Goal: Task Accomplishment & Management: Use online tool/utility

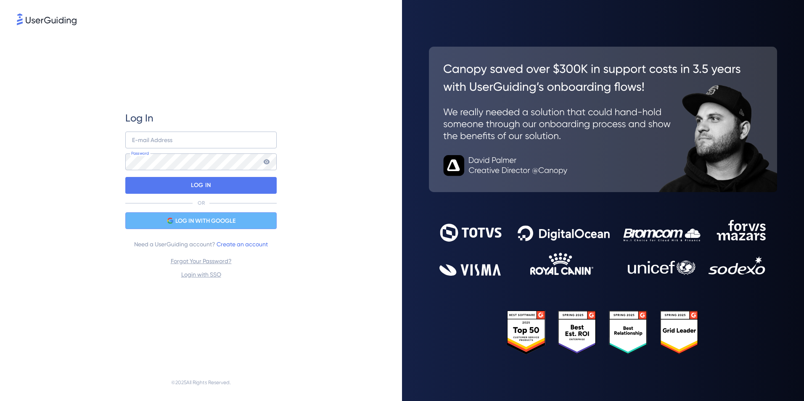
click at [238, 219] on div "LOG IN WITH GOOGLE" at bounding box center [200, 220] width 151 height 17
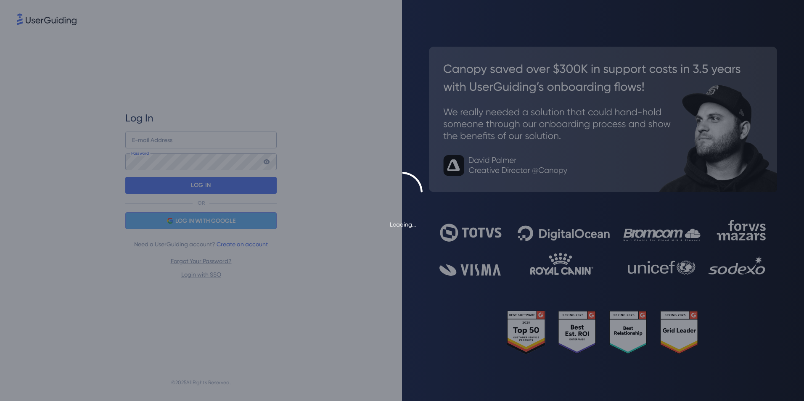
click at [226, 223] on div "Loading..." at bounding box center [402, 201] width 804 height 58
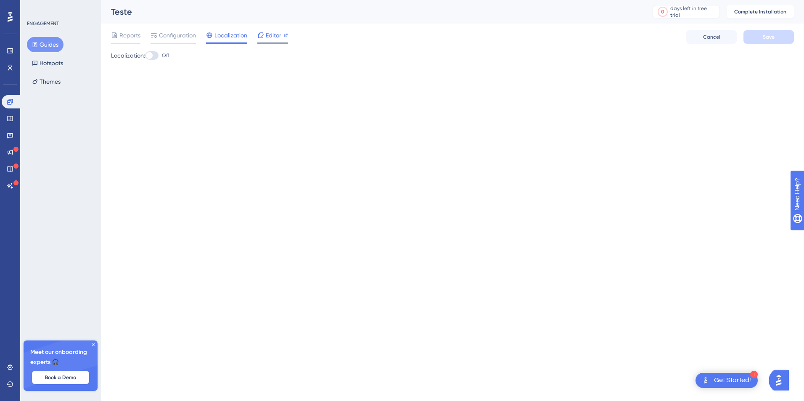
click at [279, 31] on span "Editor" at bounding box center [274, 35] width 16 height 10
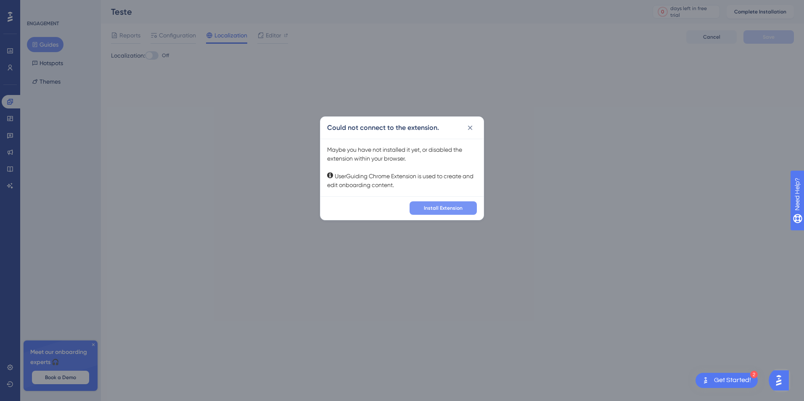
click at [463, 206] on button "Install Extension" at bounding box center [443, 207] width 67 height 13
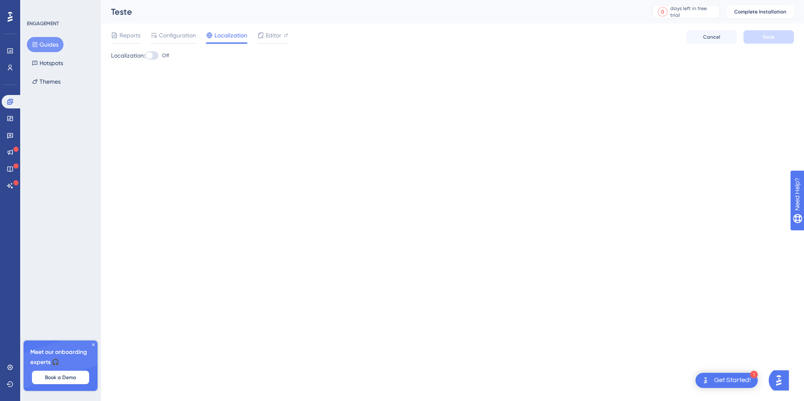
click at [676, 0] on html "1 Get Started! Performance Users Engagement Widgets Feedback Product Updates Kn…" at bounding box center [402, 0] width 804 height 0
click at [279, 39] on span "Editor" at bounding box center [274, 35] width 16 height 10
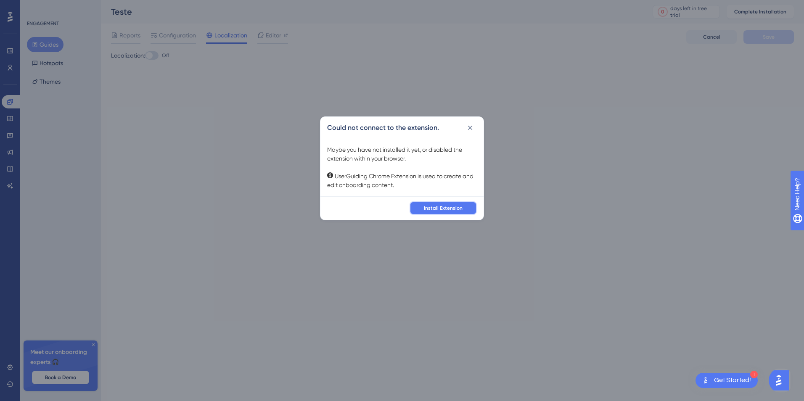
click at [462, 207] on span "Install Extension" at bounding box center [443, 208] width 39 height 7
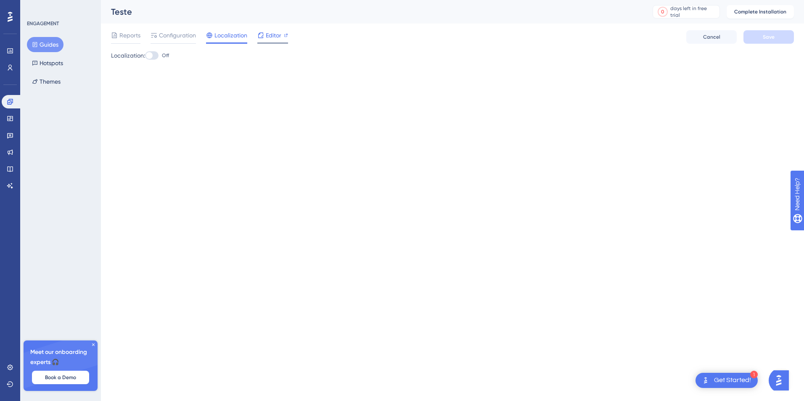
click at [279, 35] on span "Editor" at bounding box center [274, 35] width 16 height 10
click at [273, 34] on span "Editor" at bounding box center [274, 35] width 16 height 10
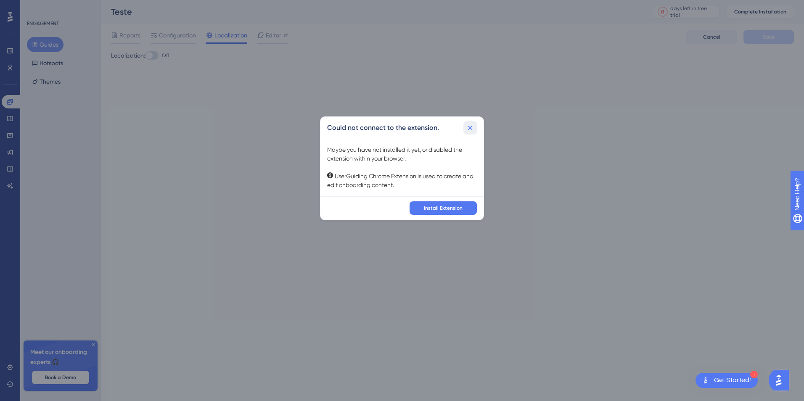
click at [468, 132] on button at bounding box center [469, 127] width 13 height 13
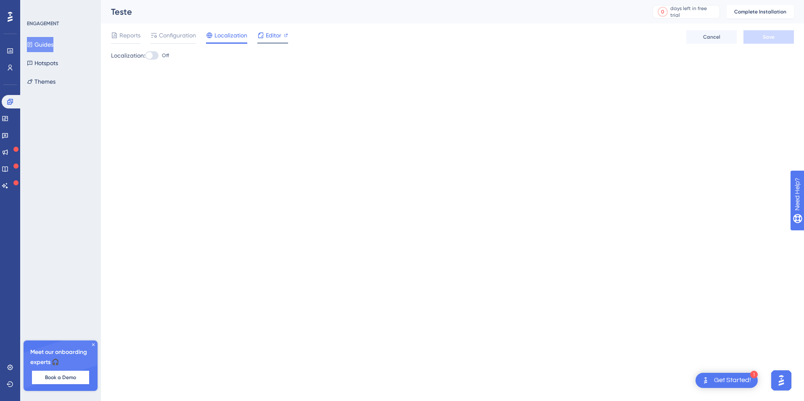
click at [263, 34] on icon at bounding box center [260, 35] width 7 height 7
